Goal: Complete application form

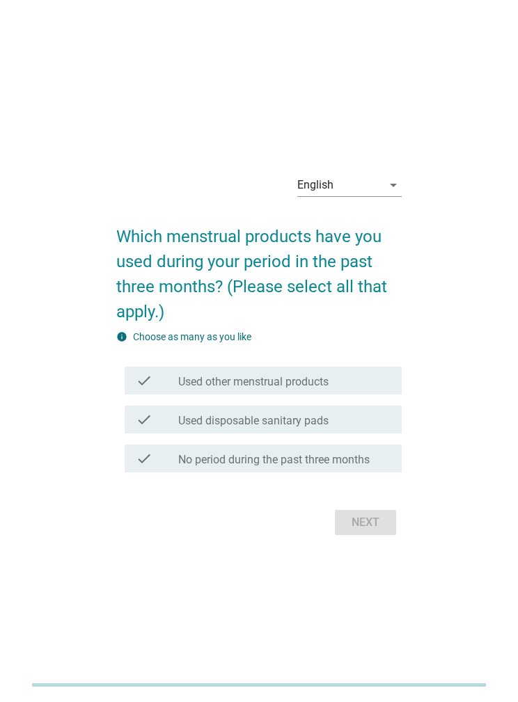
click at [391, 196] on div "English arrow_drop_down" at bounding box center [349, 185] width 104 height 22
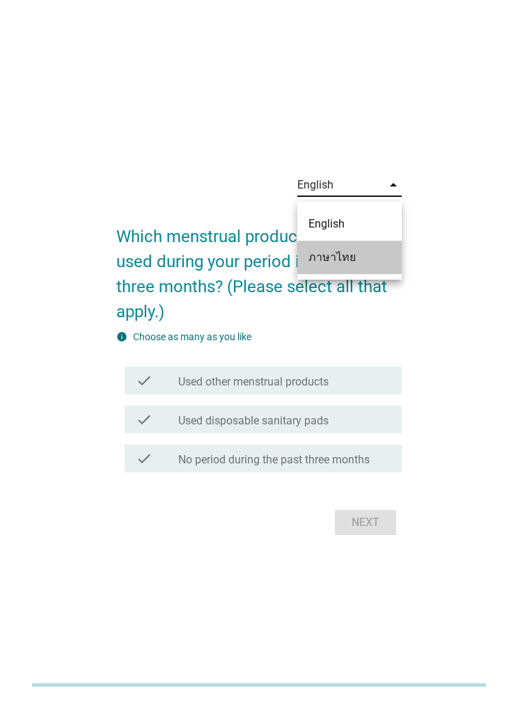
click at [385, 264] on div "ภาษาไทย" at bounding box center [349, 257] width 82 height 17
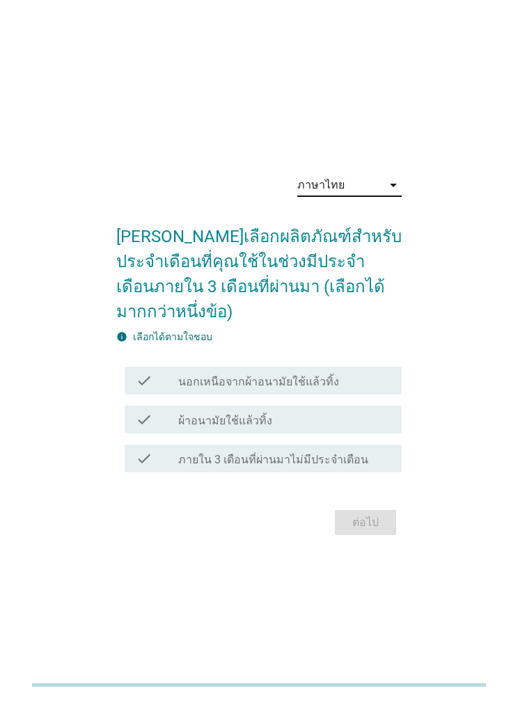
click at [338, 428] on div "check_box_outline_blank ผ้าอนามัยใช้แล้วทิ้ง" at bounding box center [284, 419] width 213 height 17
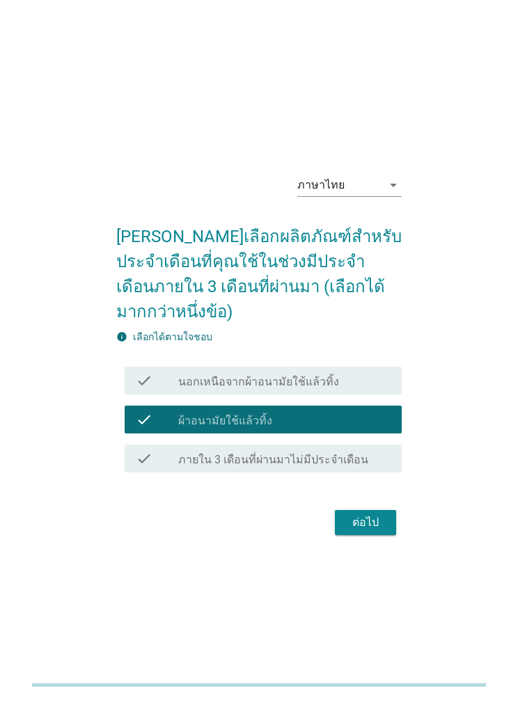
click at [358, 531] on div "ต่อไป" at bounding box center [365, 522] width 39 height 17
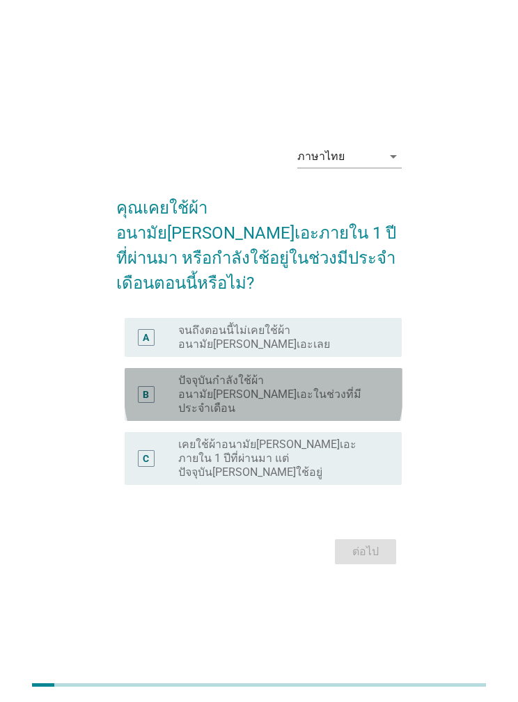
click at [365, 407] on label "ปัจจุบันกำลังใช้ผ้าอนามัย[PERSON_NAME]เอะในช่วงที่มีประจำเดือน" at bounding box center [279, 395] width 202 height 42
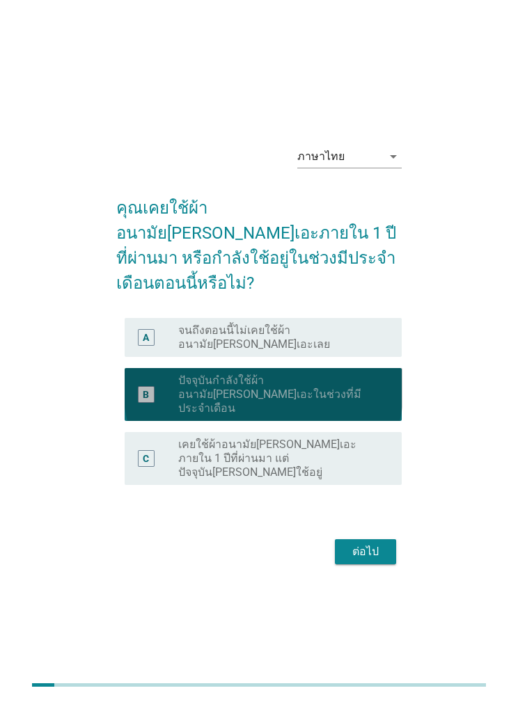
click at [370, 539] on button "ต่อไป" at bounding box center [365, 551] width 61 height 25
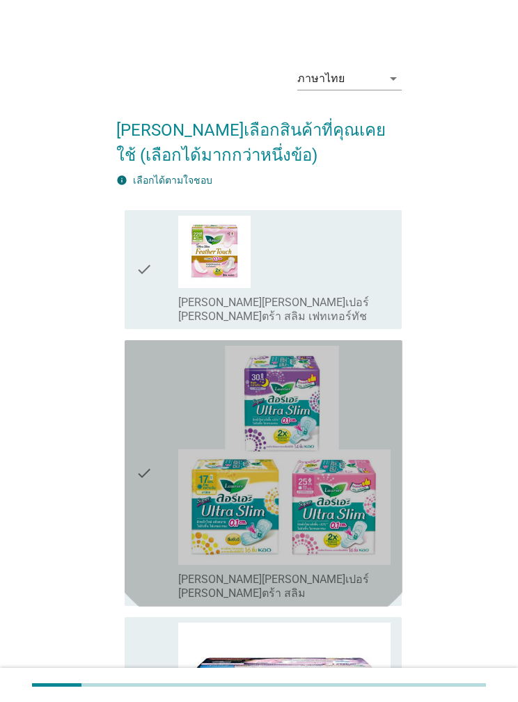
click at [233, 407] on img at bounding box center [284, 456] width 213 height 220
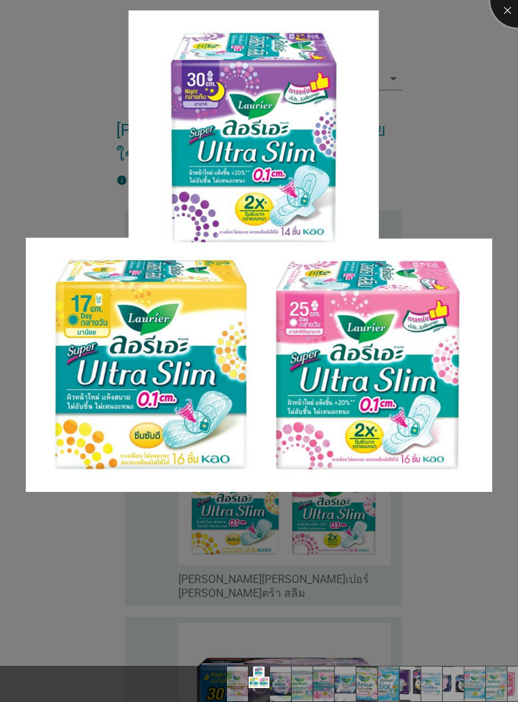
click at [509, 17] on div at bounding box center [518, 0] width 56 height 56
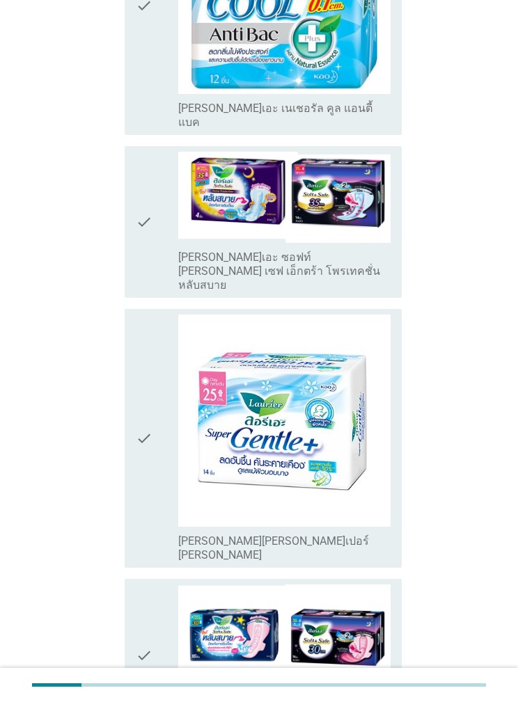
scroll to position [1779, 0]
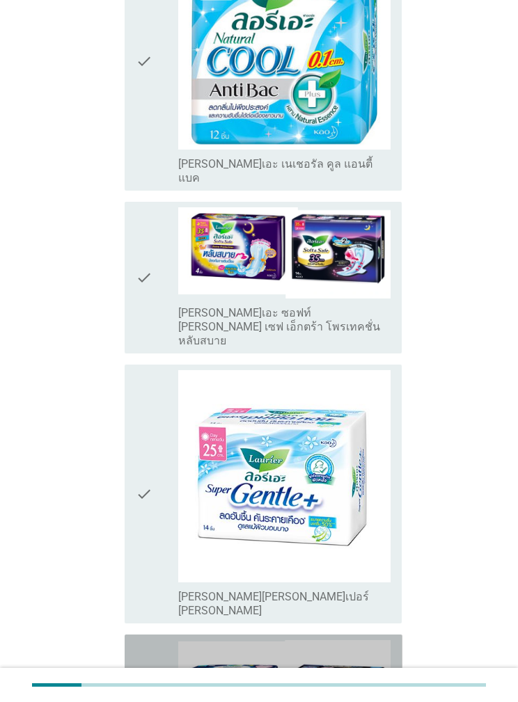
click at [145, 640] on icon "check" at bounding box center [144, 710] width 17 height 141
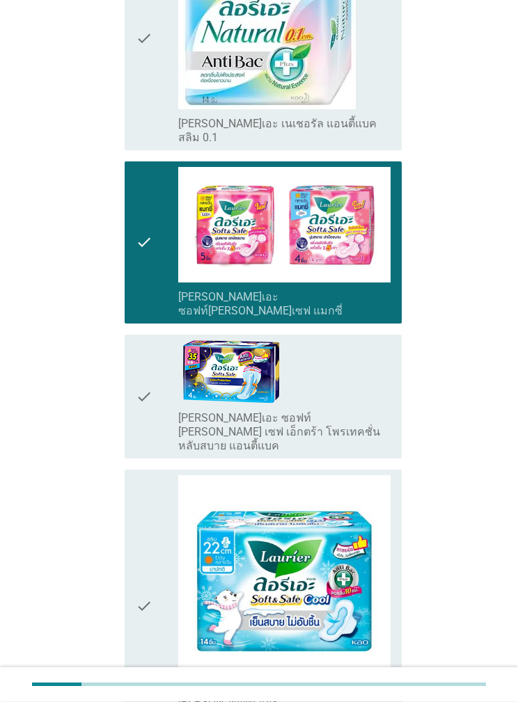
scroll to position [3094, 0]
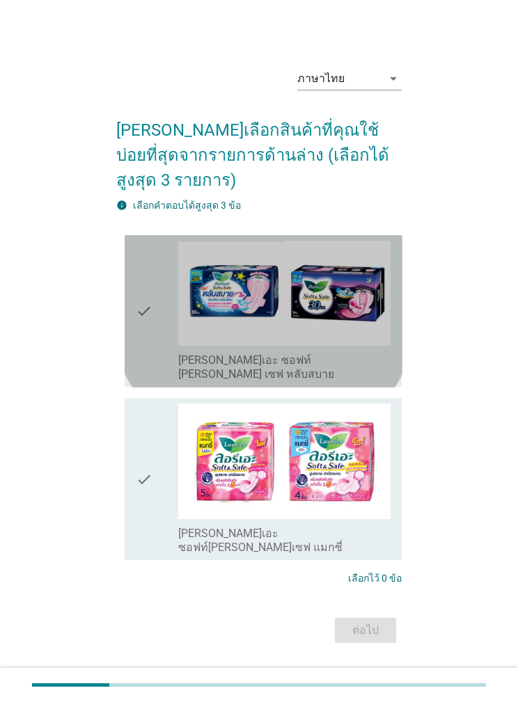
click at [383, 347] on img at bounding box center [284, 294] width 213 height 106
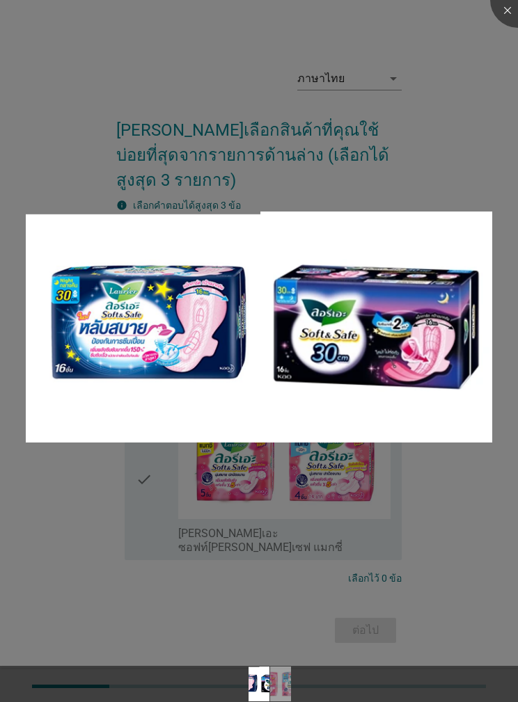
click at [418, 481] on div at bounding box center [259, 351] width 518 height 702
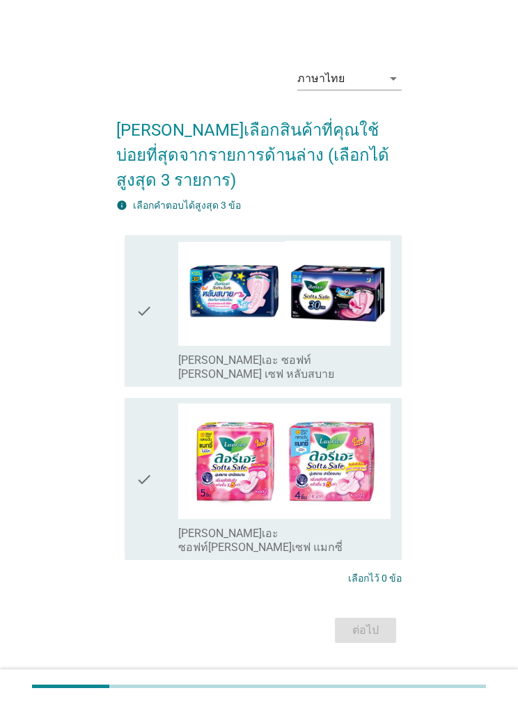
click at [386, 347] on img at bounding box center [284, 294] width 213 height 106
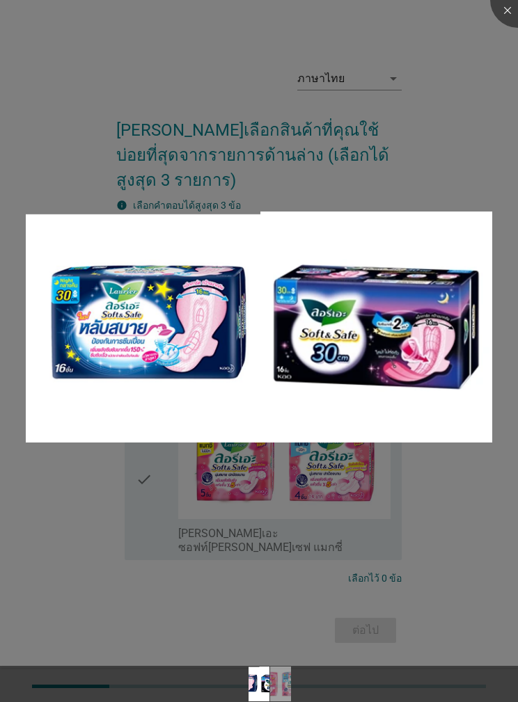
click at [436, 413] on img at bounding box center [259, 328] width 466 height 232
click at [445, 502] on div at bounding box center [259, 351] width 518 height 702
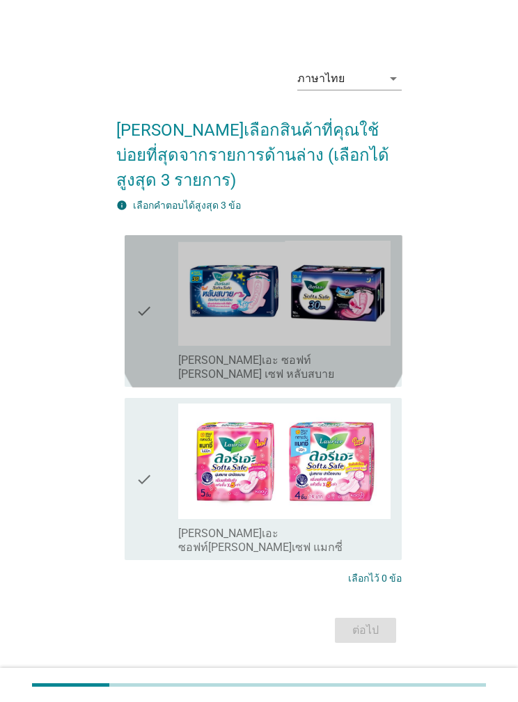
click at [134, 374] on div "check check_box_outline_blank [PERSON_NAME]เอะ ซอฟท์ [PERSON_NAME] เซฟ หลับสบาย" at bounding box center [264, 311] width 278 height 152
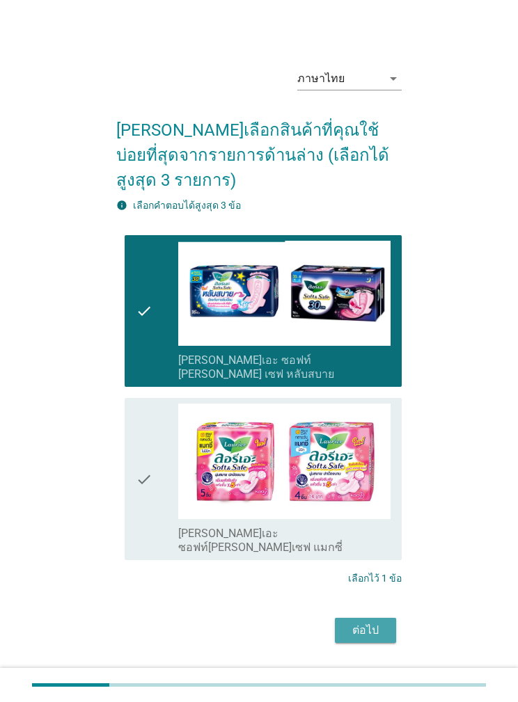
click at [379, 626] on div "ต่อไป" at bounding box center [365, 630] width 39 height 17
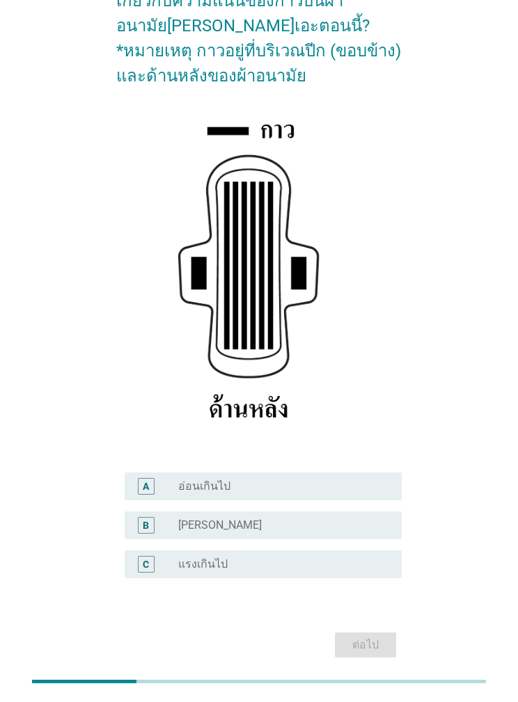
scroll to position [207, 0]
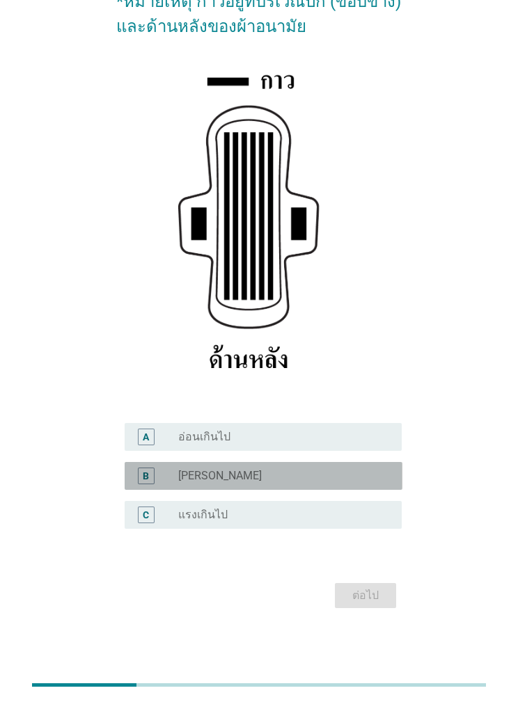
click at [141, 474] on div "B" at bounding box center [146, 476] width 17 height 17
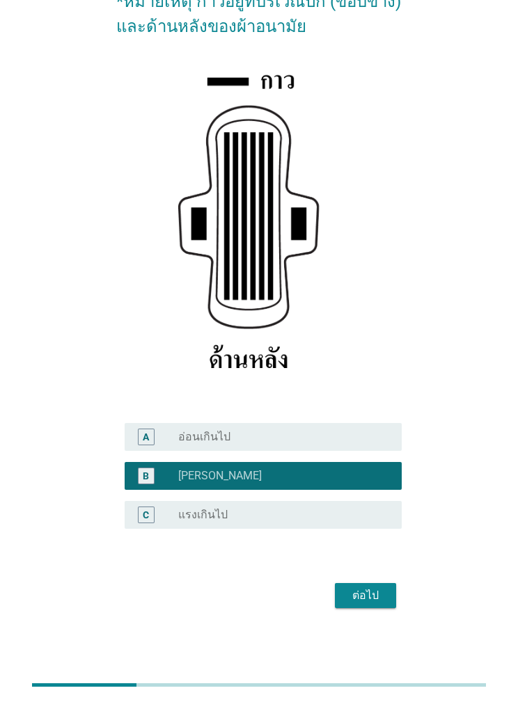
click at [368, 591] on div "ต่อไป" at bounding box center [365, 595] width 39 height 17
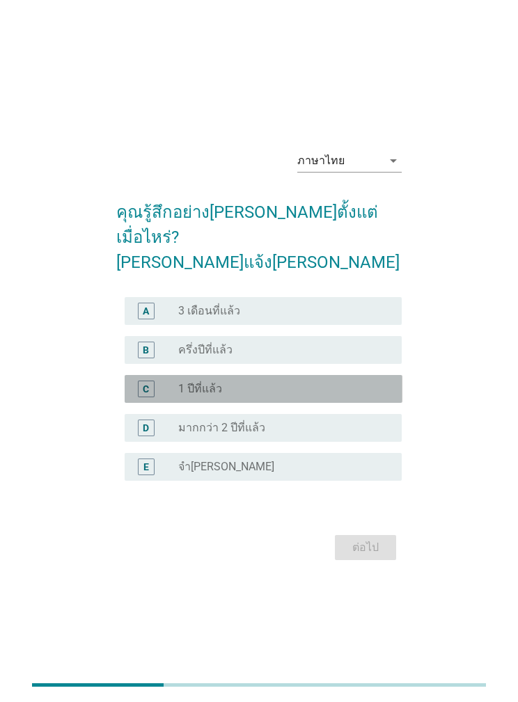
click at [372, 396] on div "radio_button_unchecked 1 ปีที่แล้ว" at bounding box center [279, 389] width 202 height 14
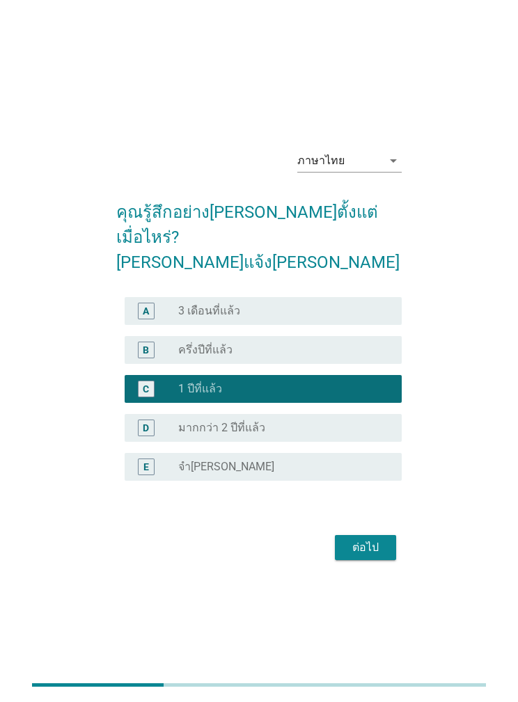
click at [388, 546] on div "ต่อไป" at bounding box center [259, 547] width 286 height 33
click at [390, 560] on button "ต่อไป" at bounding box center [365, 547] width 61 height 25
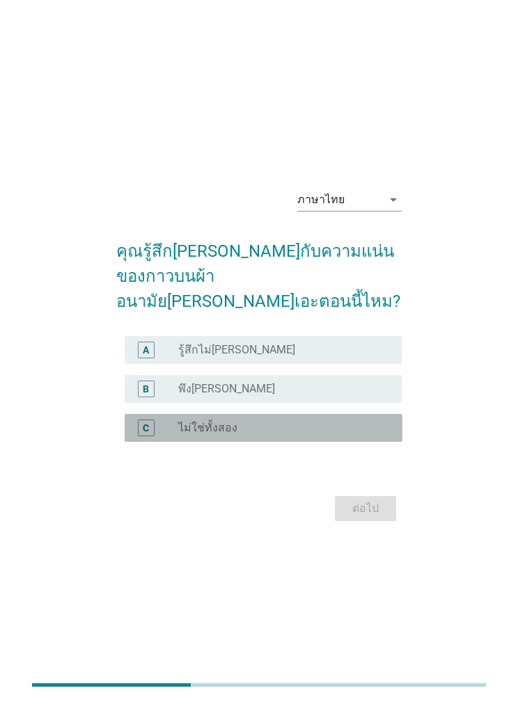
click at [365, 435] on div "radio_button_unchecked ไม่ใช่ทั้งสอง" at bounding box center [279, 428] width 202 height 14
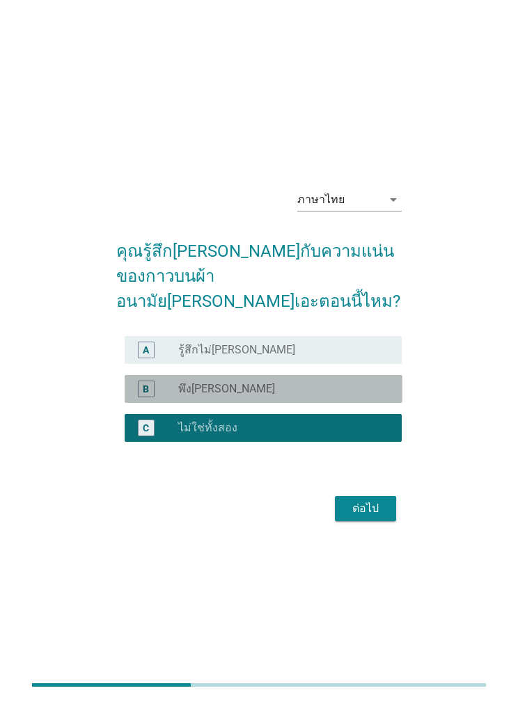
click at [368, 396] on div "radio_button_unchecked พึง[PERSON_NAME]" at bounding box center [279, 389] width 202 height 14
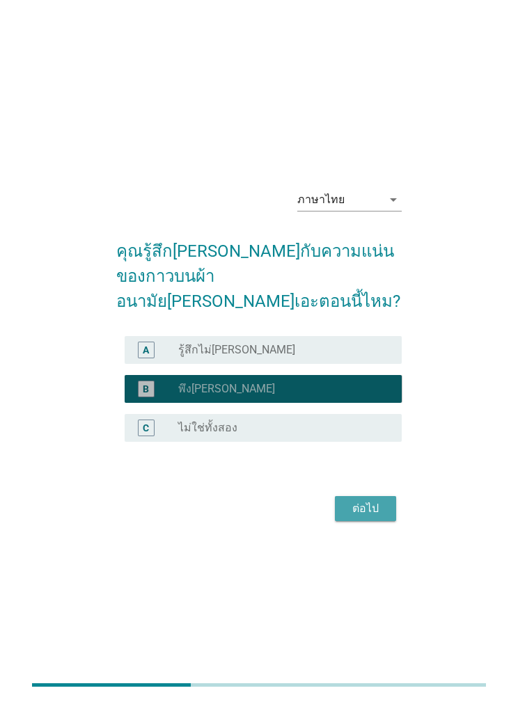
click at [373, 517] on div "ต่อไป" at bounding box center [365, 508] width 39 height 17
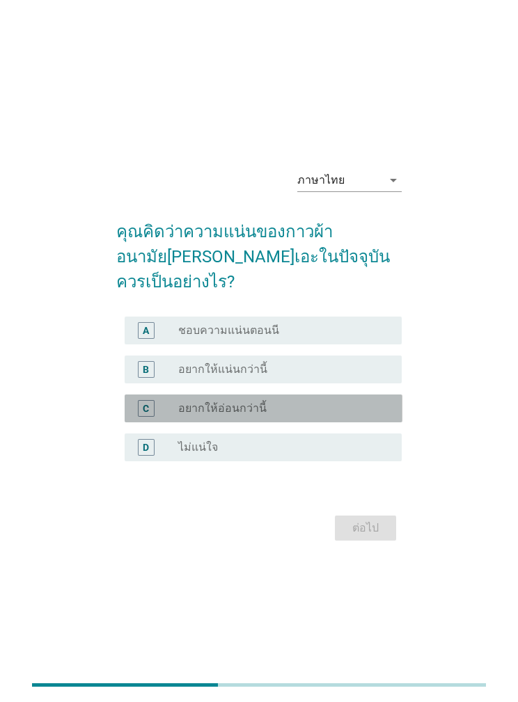
click at [378, 415] on div "radio_button_unchecked อยากให้อ่อนกว่านี้" at bounding box center [279, 409] width 202 height 14
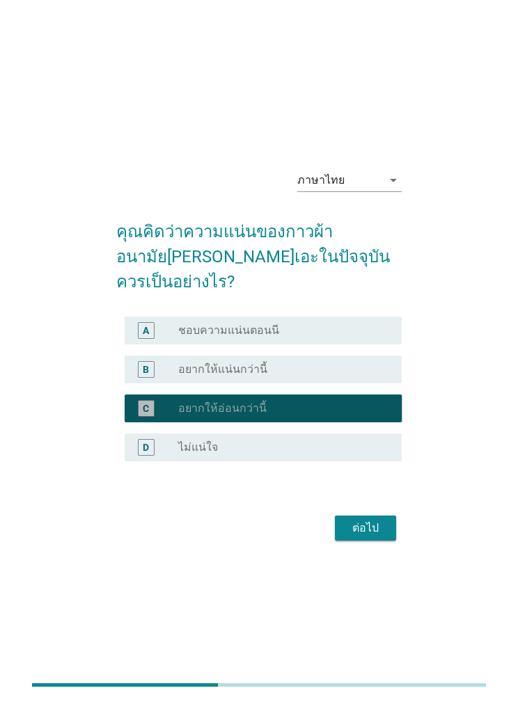
click at [385, 537] on div "ต่อไป" at bounding box center [365, 528] width 39 height 17
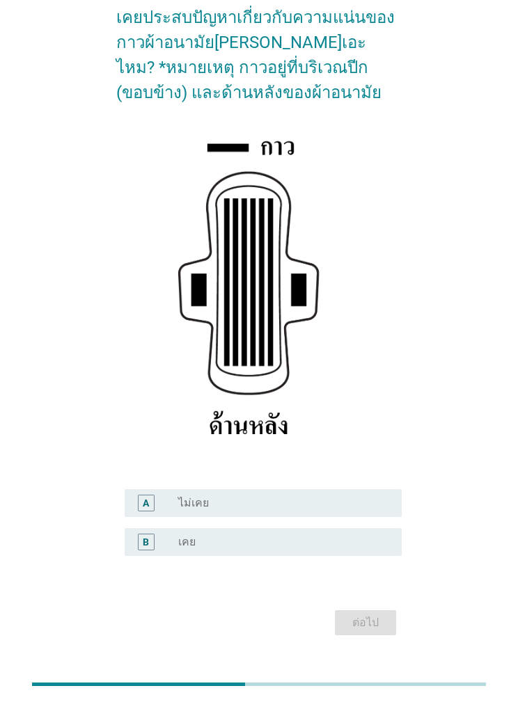
scroll to position [168, 0]
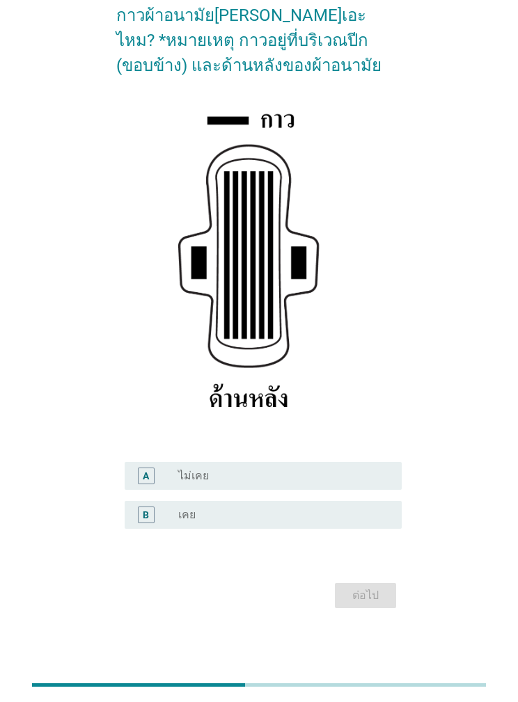
click at [365, 519] on div "radio_button_unchecked เคย" at bounding box center [279, 515] width 202 height 14
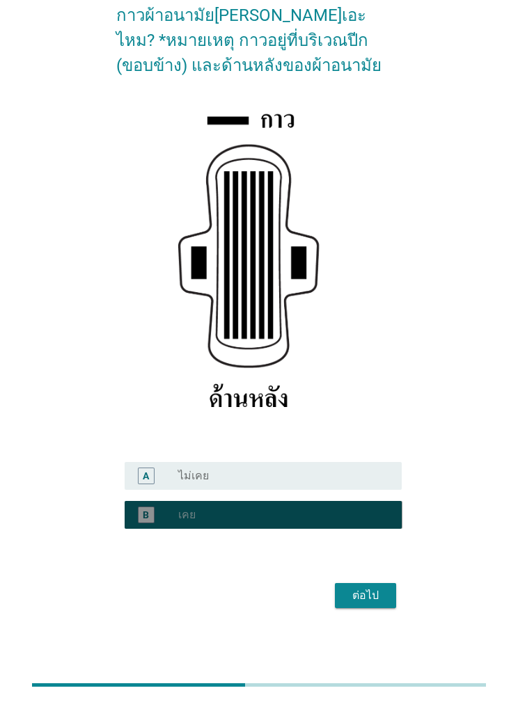
click at [383, 589] on div "ต่อไป" at bounding box center [365, 595] width 39 height 17
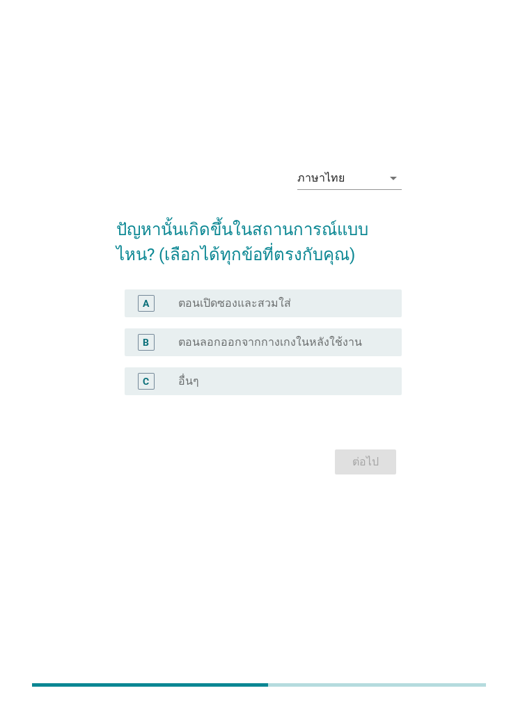
scroll to position [0, 0]
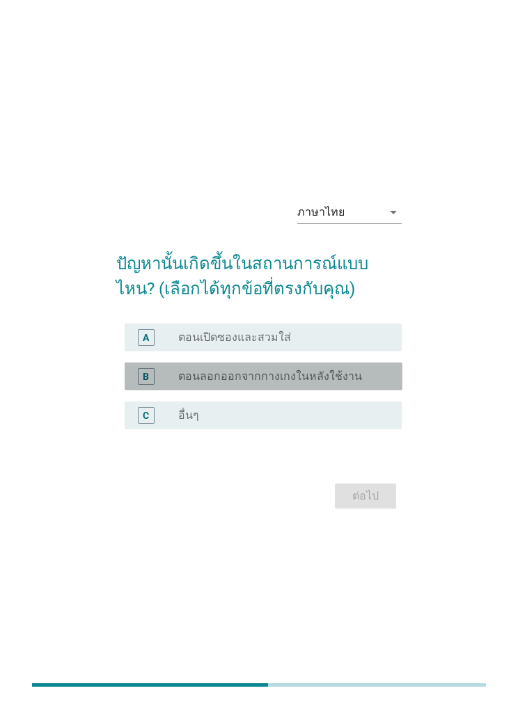
click at [383, 383] on div "radio_button_unchecked ตอนลอกออกจากกางเกงในหลังใช้งาน" at bounding box center [284, 377] width 213 height 14
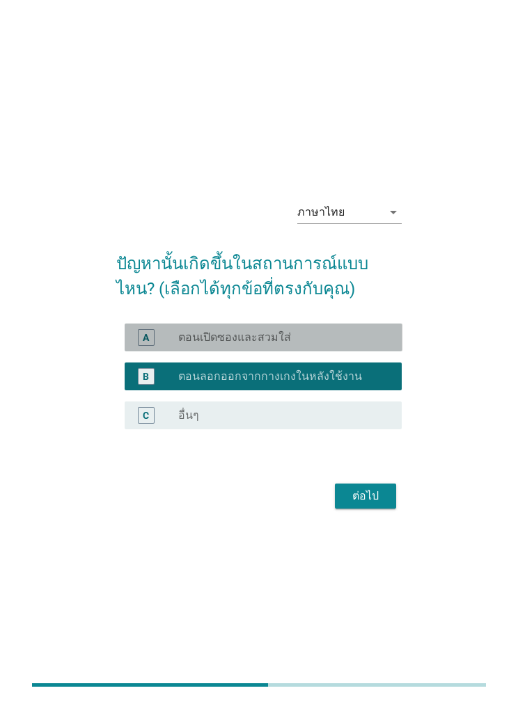
click at [371, 344] on div "radio_button_unchecked ตอนเปิดซองและสวมใส่" at bounding box center [279, 338] width 202 height 14
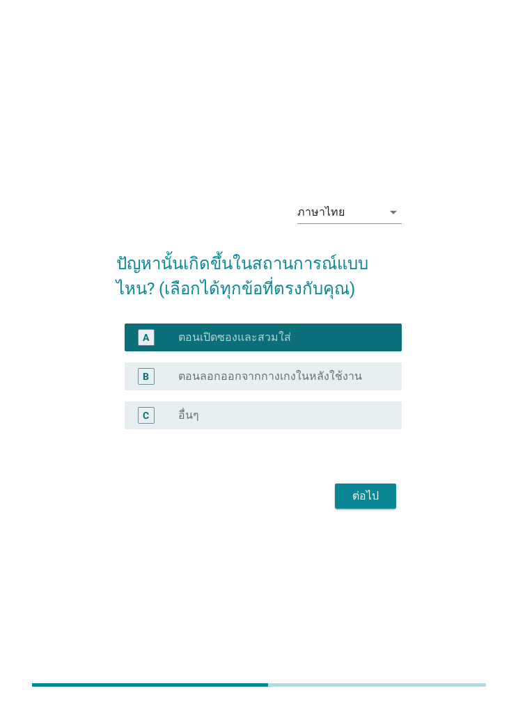
click at [376, 504] on div "ต่อไป" at bounding box center [365, 496] width 39 height 17
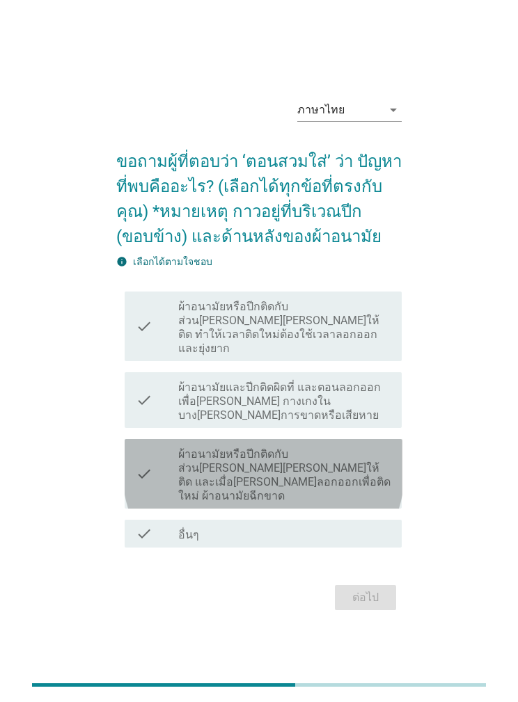
click at [376, 503] on label "ผ้าอนามัยหรือปีกติดกับส่วน[PERSON_NAME][PERSON_NAME]ให้ติด และเมื่อ[PERSON_NAME…" at bounding box center [284, 475] width 213 height 56
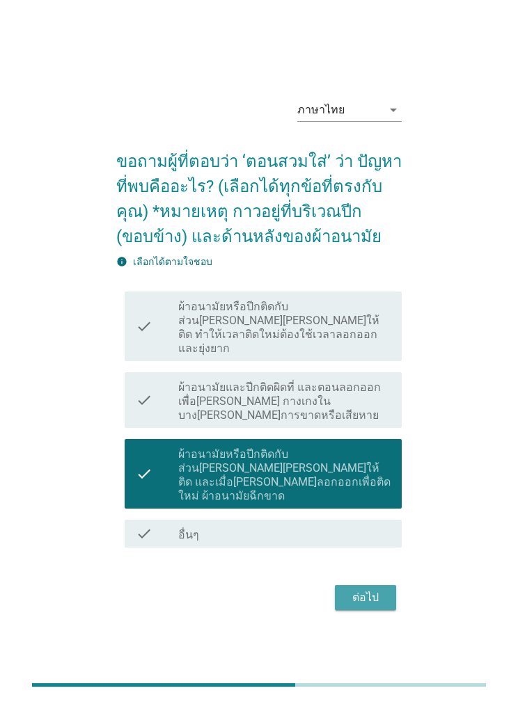
click at [383, 604] on div "ต่อไป" at bounding box center [365, 597] width 39 height 17
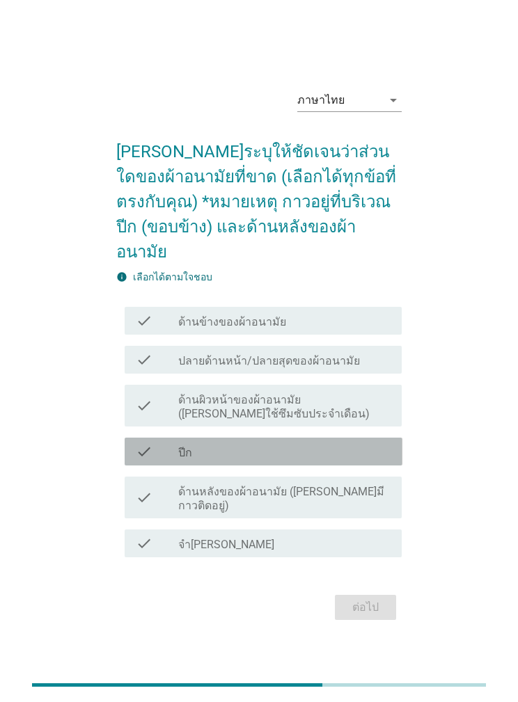
click at [374, 466] on div "check check_box_outline_blank ปีก" at bounding box center [264, 452] width 278 height 28
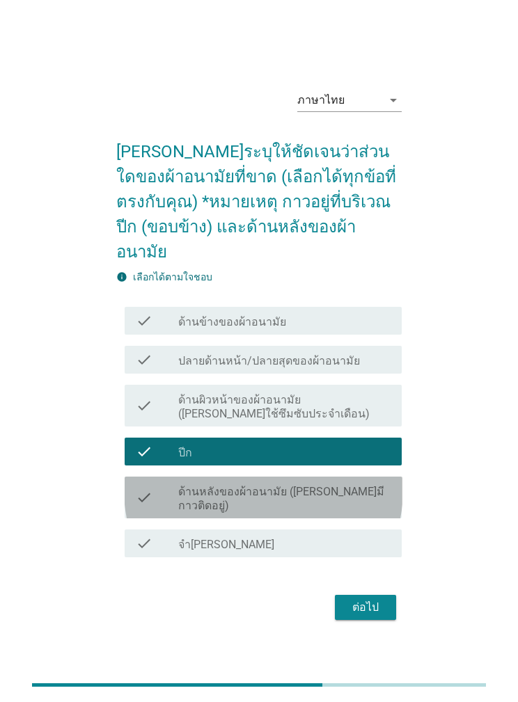
click at [362, 513] on label "ด้านหลังของผ้าอนามัย ([PERSON_NAME]มีกาวติดอยู่)" at bounding box center [284, 499] width 213 height 28
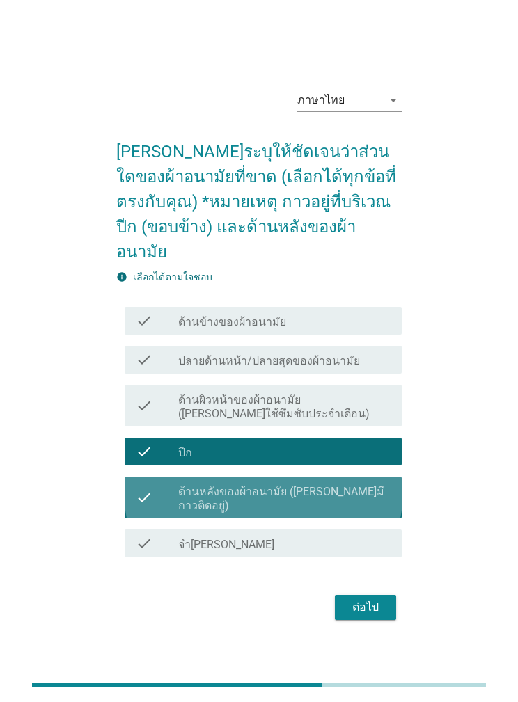
click at [378, 603] on button "ต่อไป" at bounding box center [365, 607] width 61 height 25
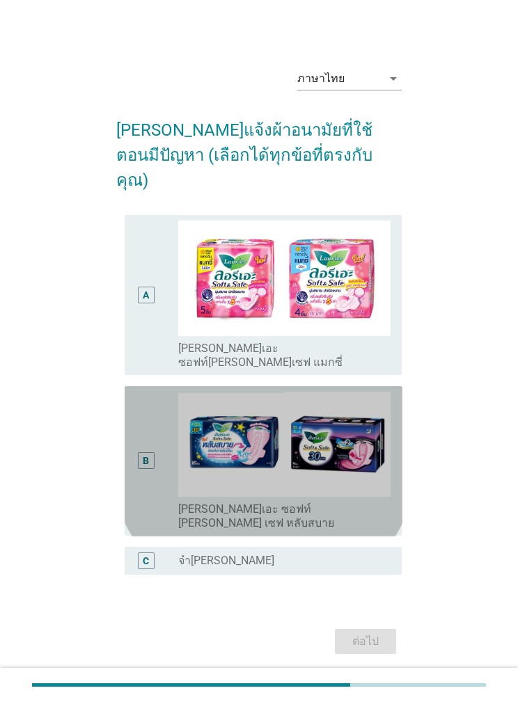
click at [349, 498] on img at bounding box center [284, 445] width 213 height 106
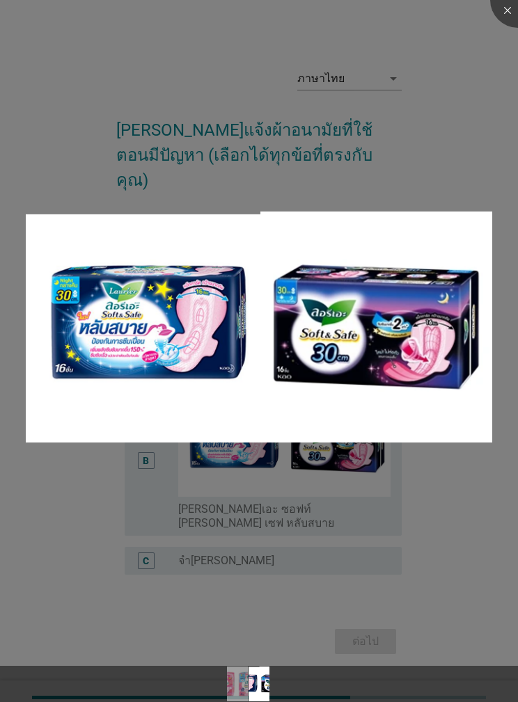
click at [401, 591] on div at bounding box center [259, 351] width 518 height 702
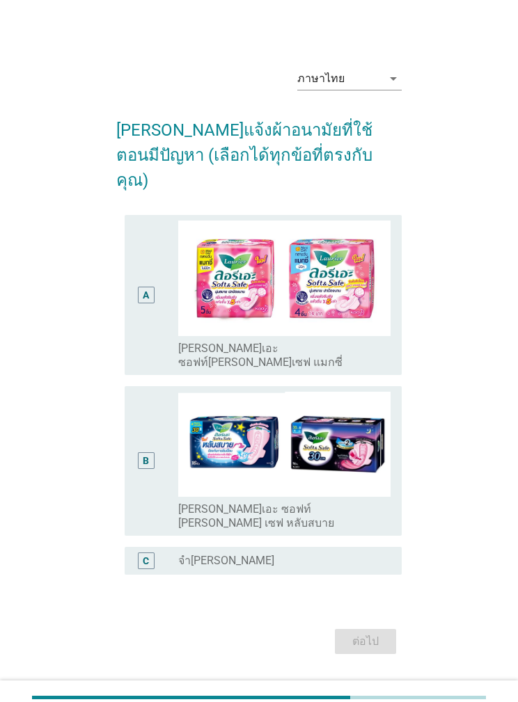
click at [378, 525] on div "radio_button_unchecked [PERSON_NAME]เอะ ซอฟท์ [PERSON_NAME] เซฟ หลับสบาย" at bounding box center [279, 516] width 202 height 28
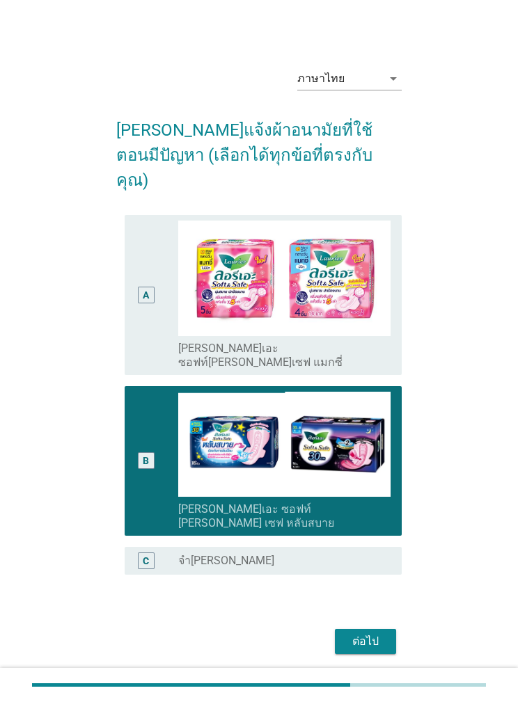
click at [381, 629] on button "ต่อไป" at bounding box center [365, 641] width 61 height 25
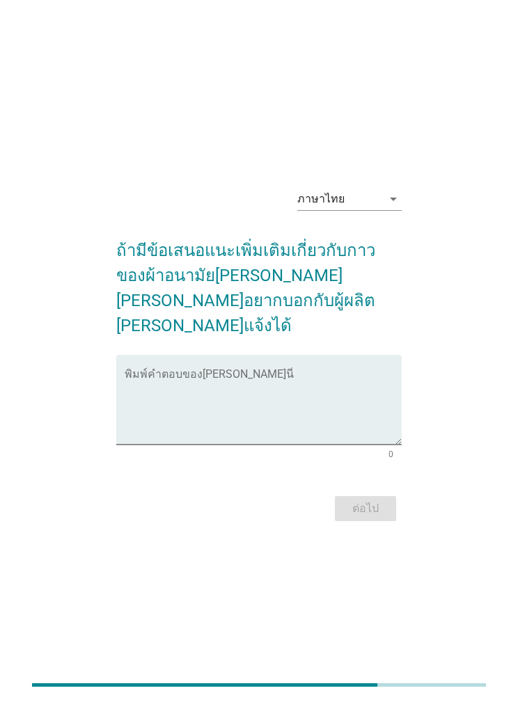
click at [356, 415] on textarea "พิมพ์คำตอบของคุณ ที่นี่" at bounding box center [264, 408] width 278 height 73
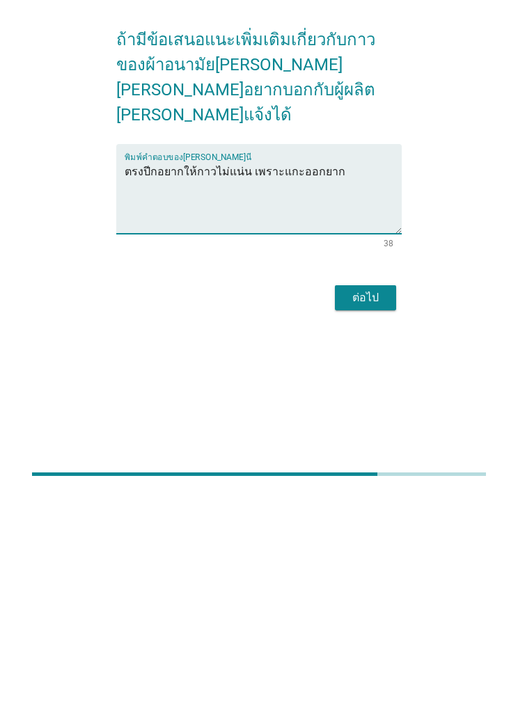
type textarea "ตรงปีกอยากให้กาวไม่แน่น เพราะแกะออกยาก"
click at [386, 496] on button "ต่อไป" at bounding box center [365, 508] width 61 height 25
